Goal: Information Seeking & Learning: Learn about a topic

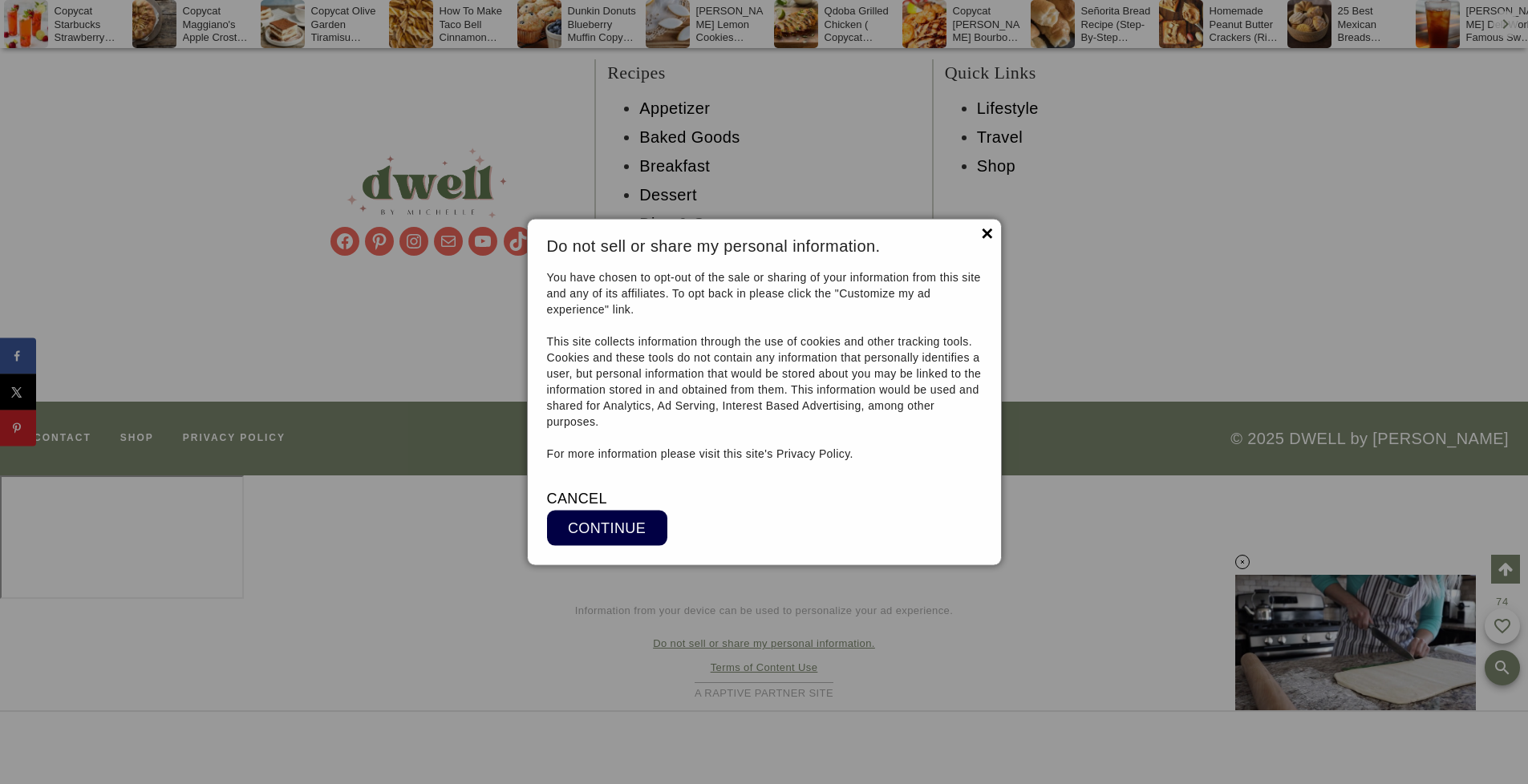
scroll to position [14528, 0]
